Goal: Transaction & Acquisition: Book appointment/travel/reservation

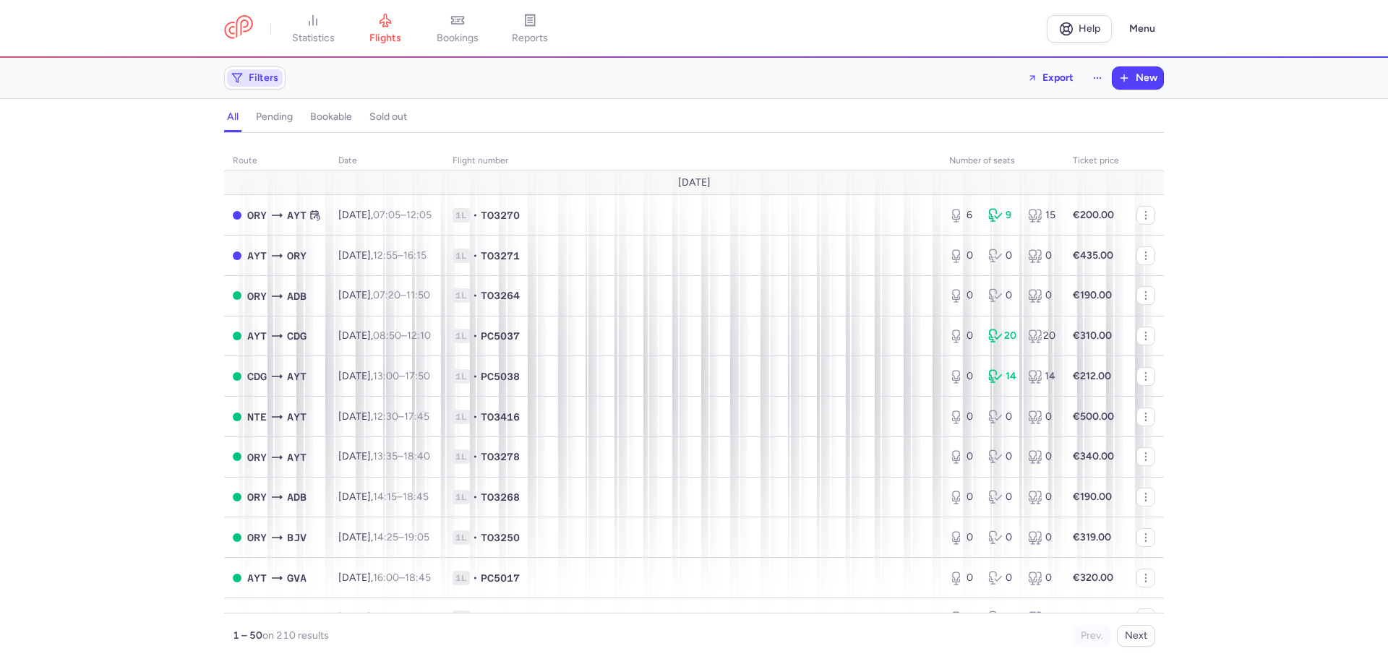
click at [241, 80] on icon "button" at bounding box center [237, 78] width 12 height 12
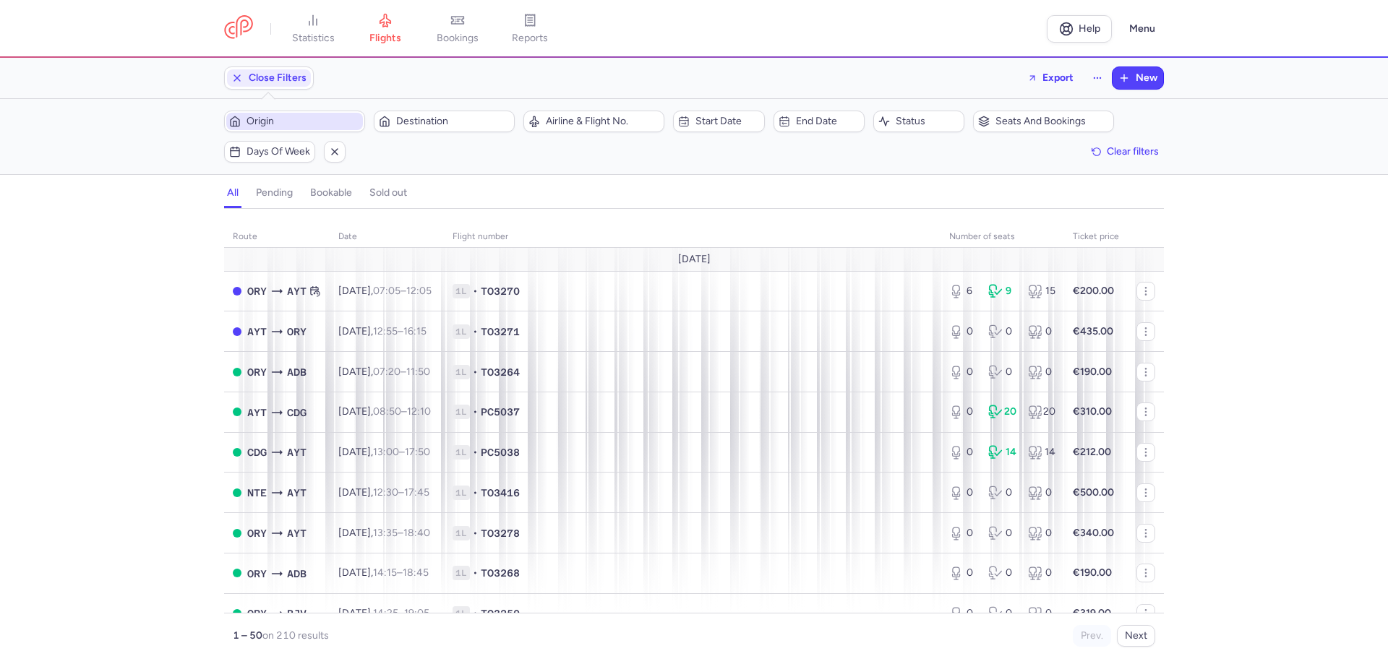
click at [323, 128] on span "Origin" at bounding box center [294, 121] width 137 height 17
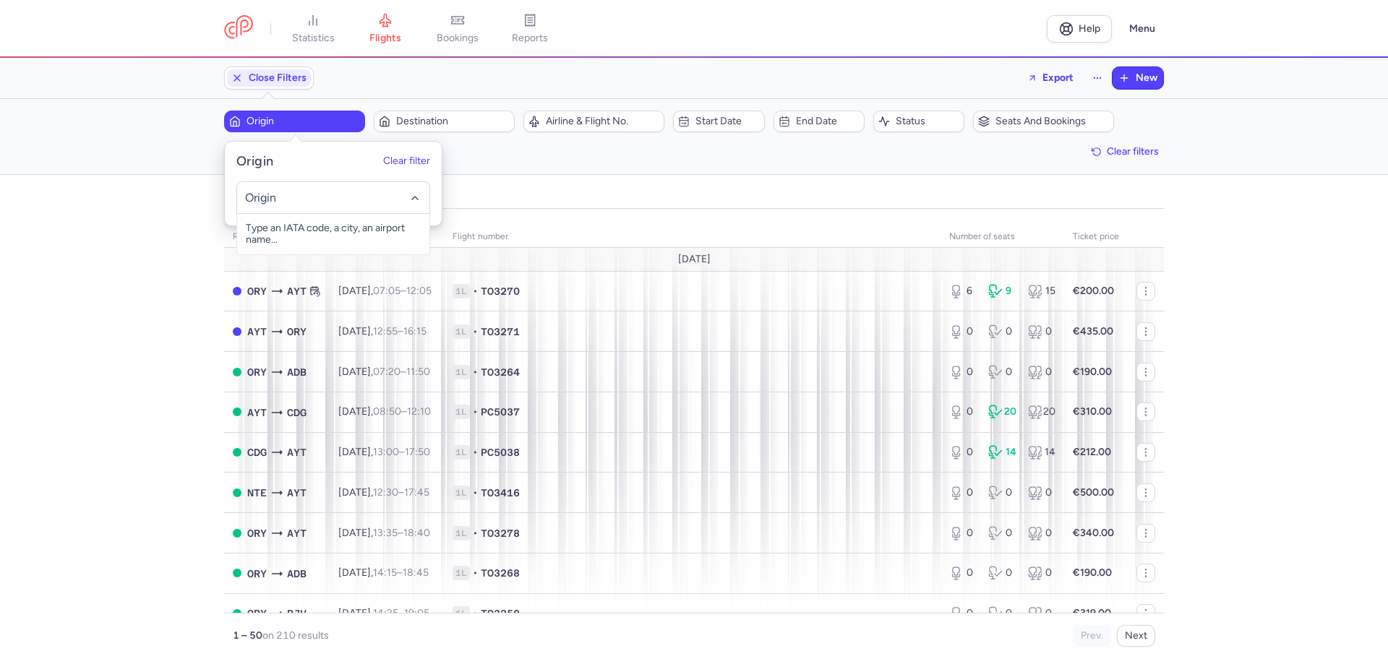
click at [341, 202] on input "-searchbox" at bounding box center [333, 198] width 177 height 16
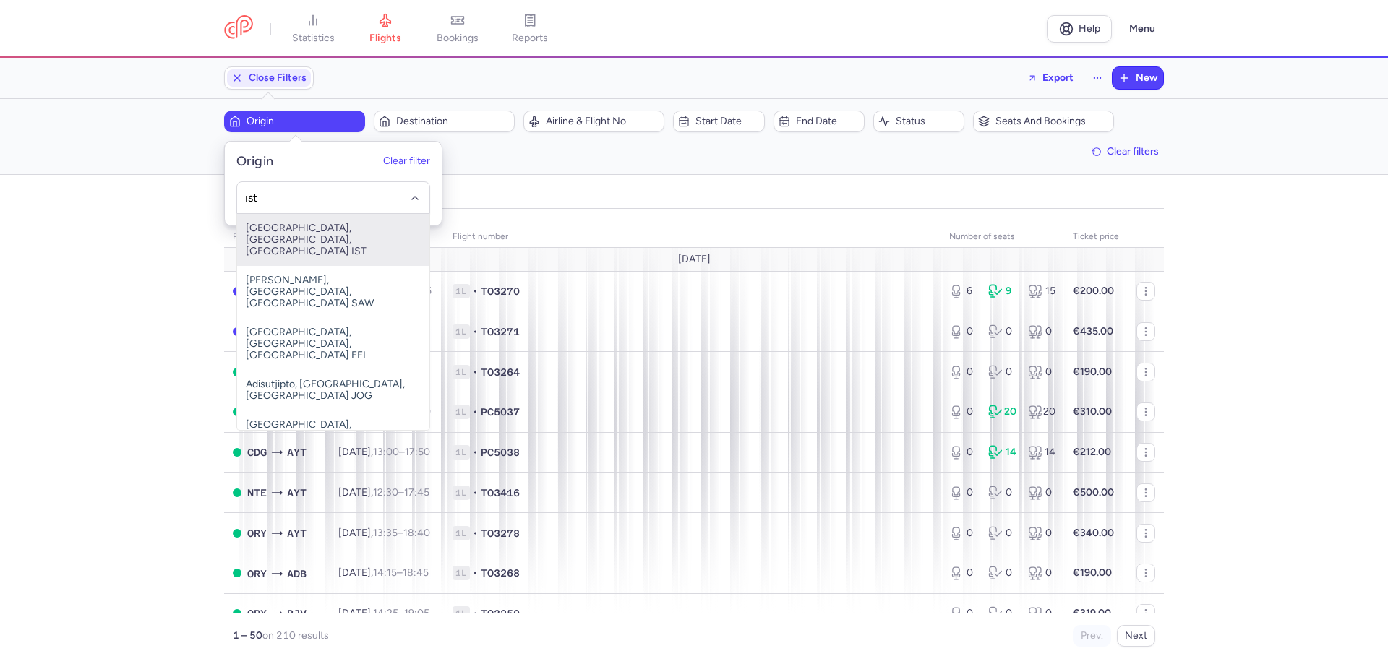
click at [371, 222] on span "[GEOGRAPHIC_DATA], [GEOGRAPHIC_DATA], [GEOGRAPHIC_DATA] IST" at bounding box center [333, 240] width 192 height 52
type input "ıst"
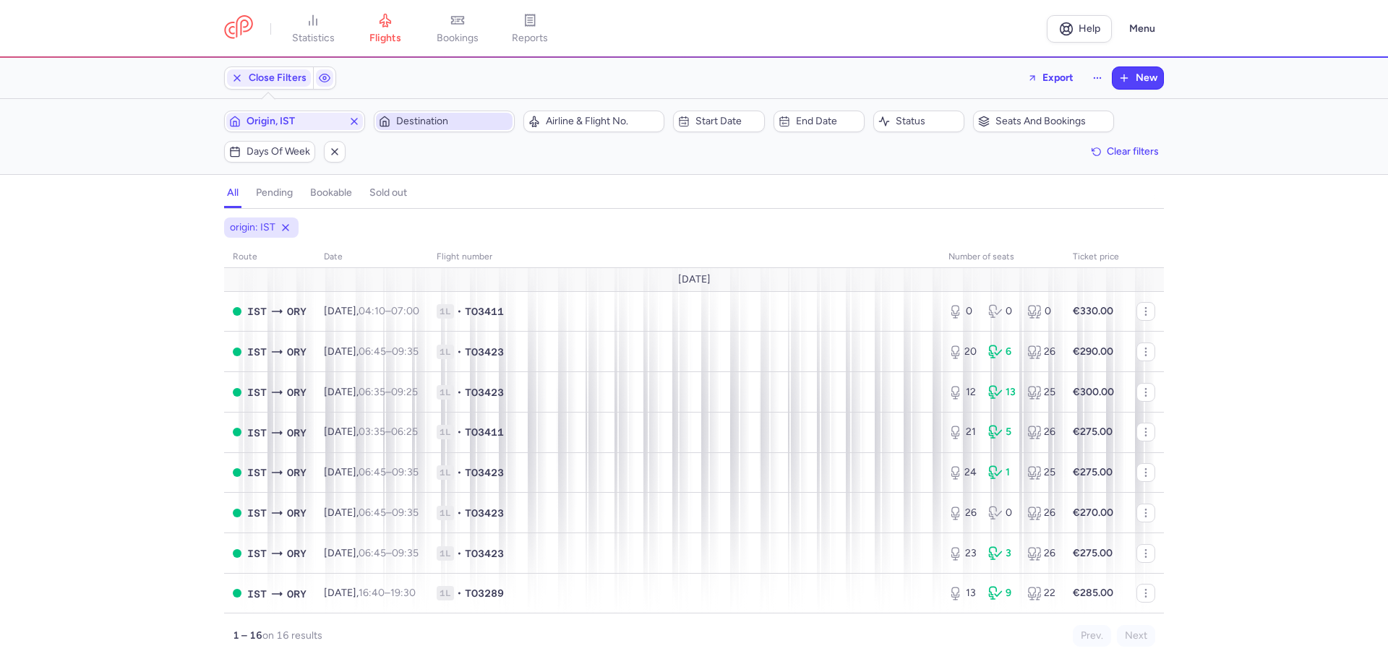
click at [421, 113] on span "Destination" at bounding box center [444, 121] width 137 height 17
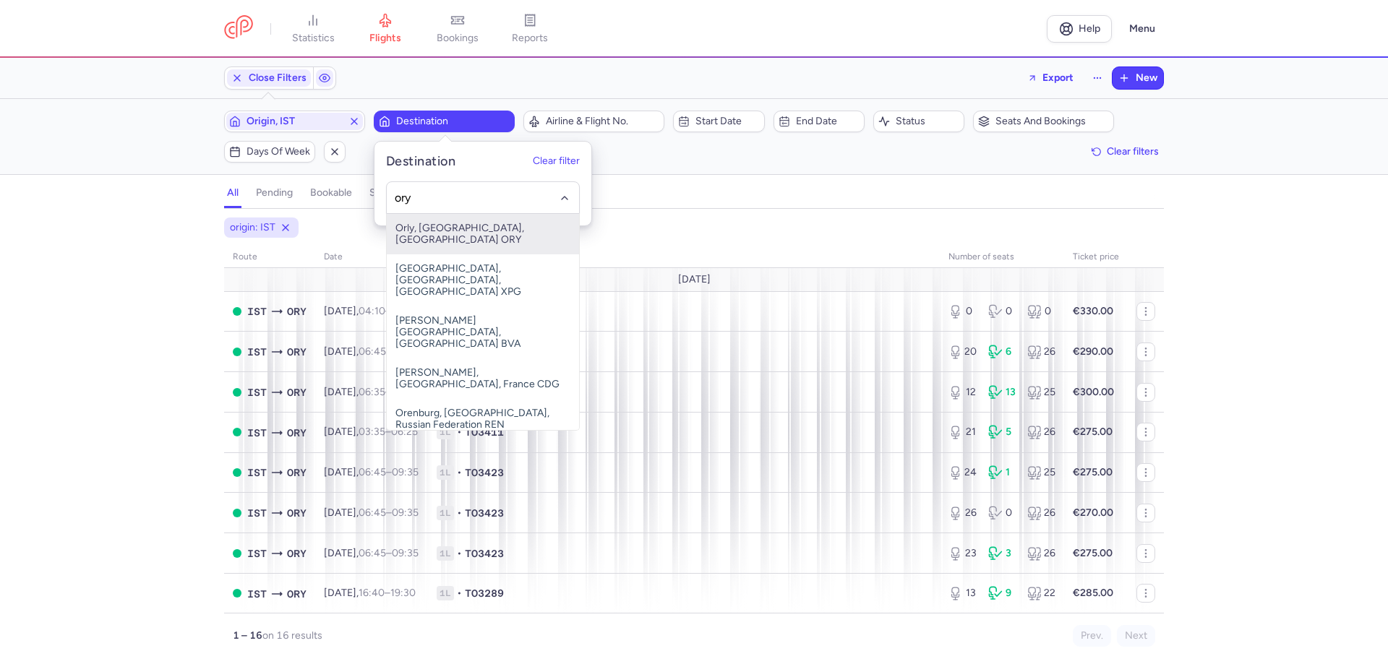
click at [487, 232] on span "Orly, [GEOGRAPHIC_DATA], [GEOGRAPHIC_DATA] ORY" at bounding box center [483, 234] width 192 height 40
type input "ory"
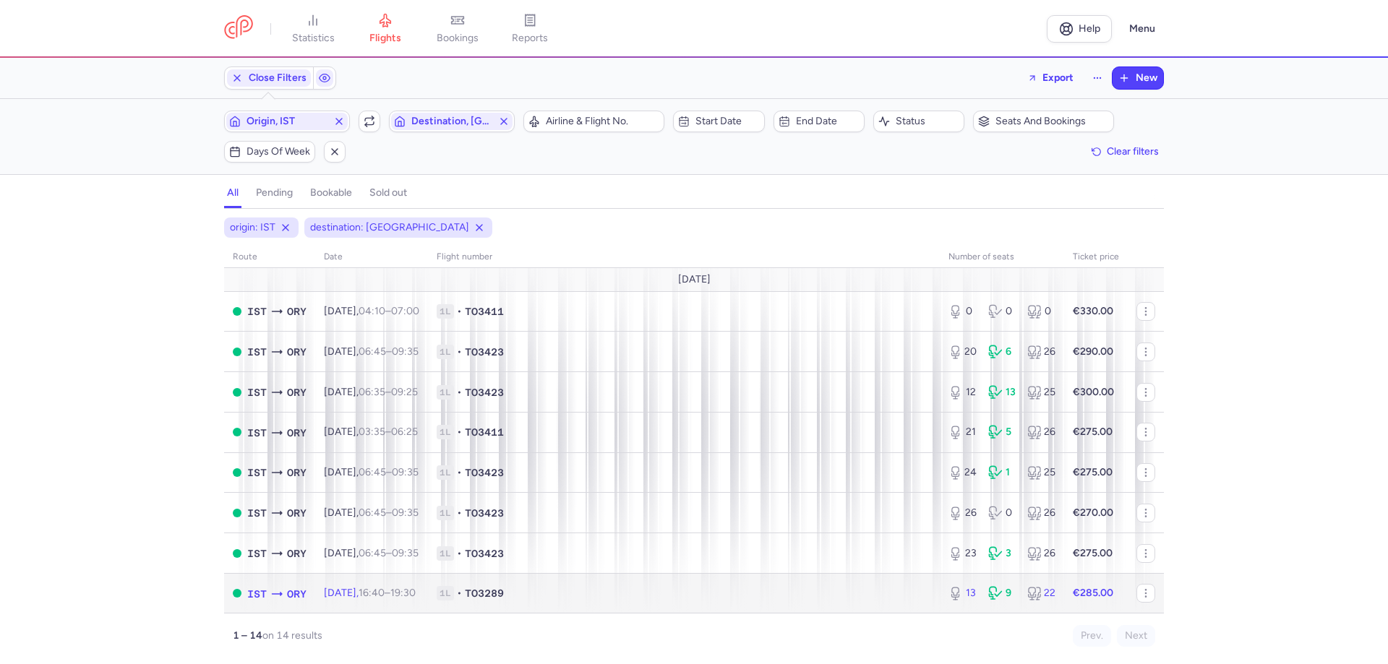
click at [635, 584] on td "1L • TO3289" at bounding box center [684, 593] width 512 height 40
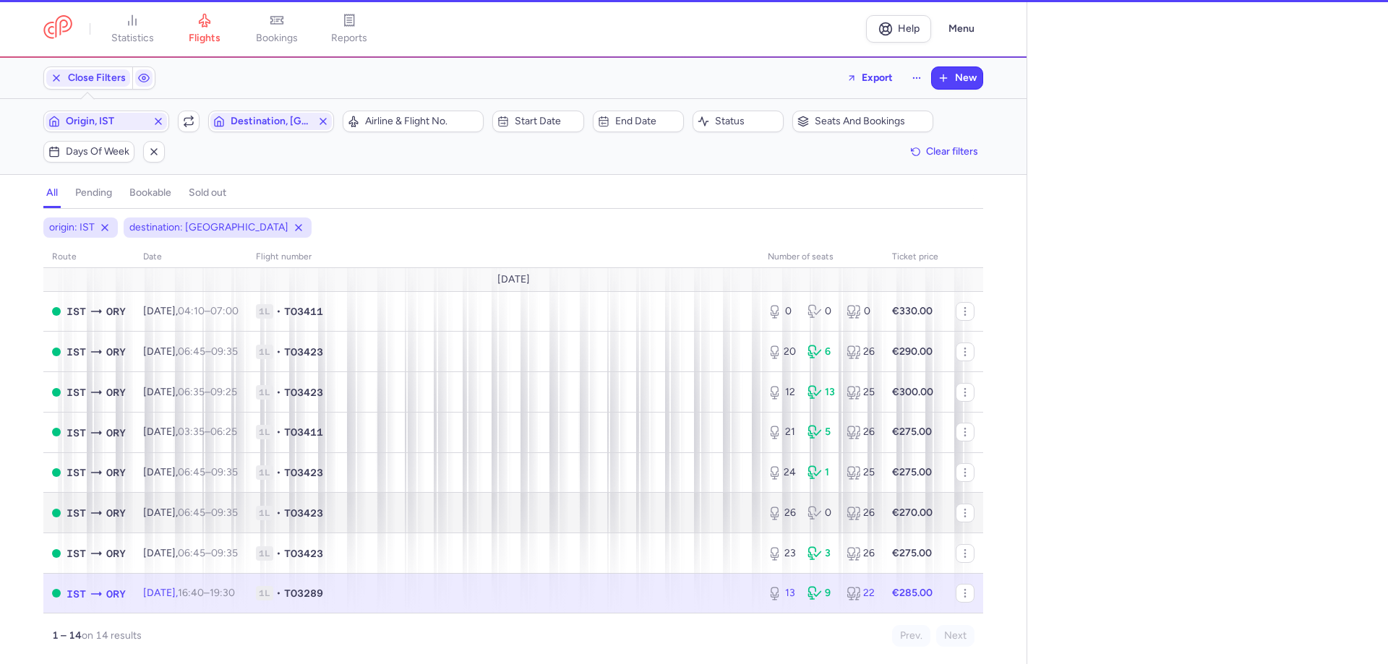
select select "days"
